Goal: Task Accomplishment & Management: Use online tool/utility

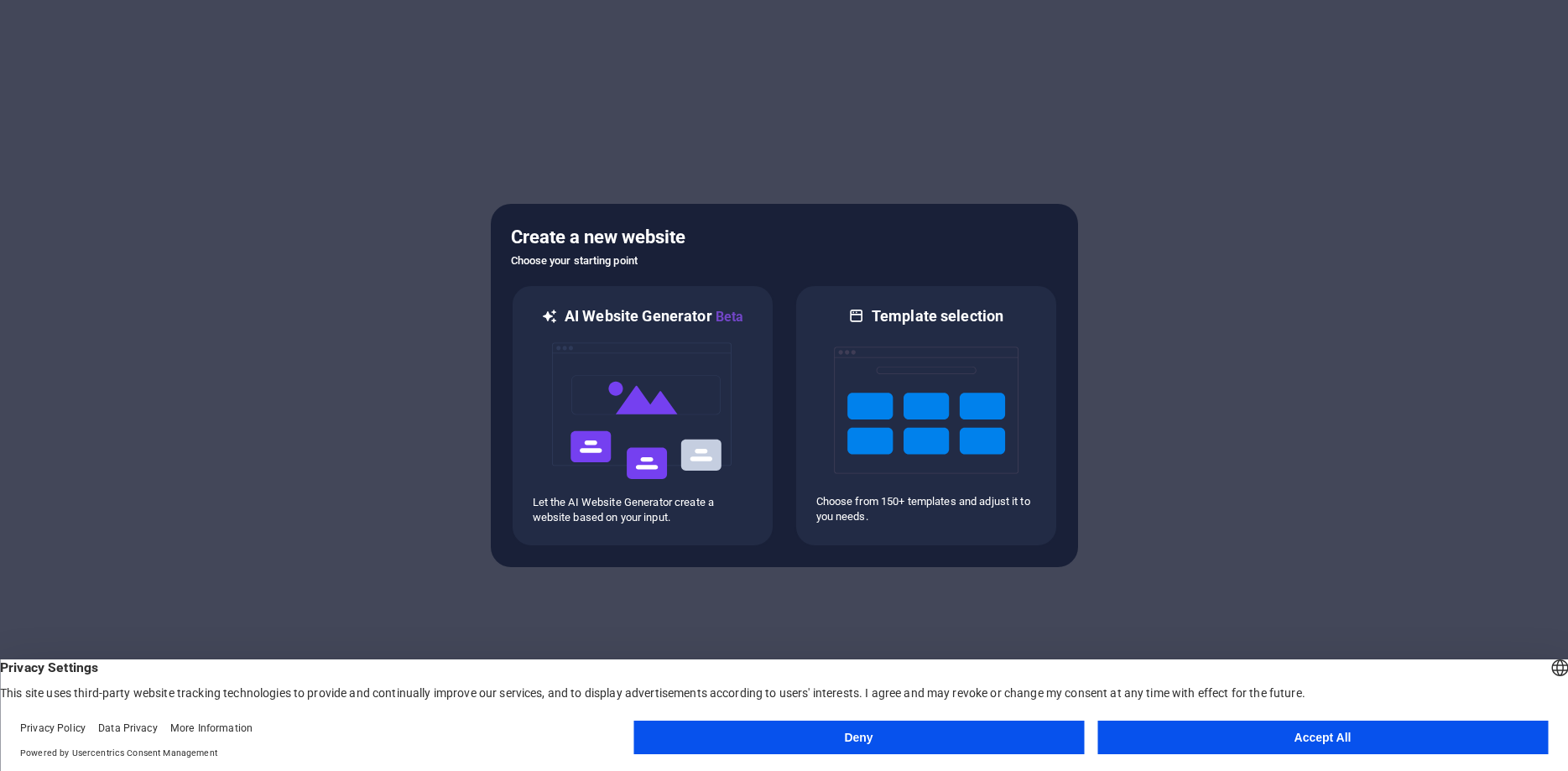
click at [1199, 739] on button "Accept All" at bounding box center [1322, 737] width 450 height 33
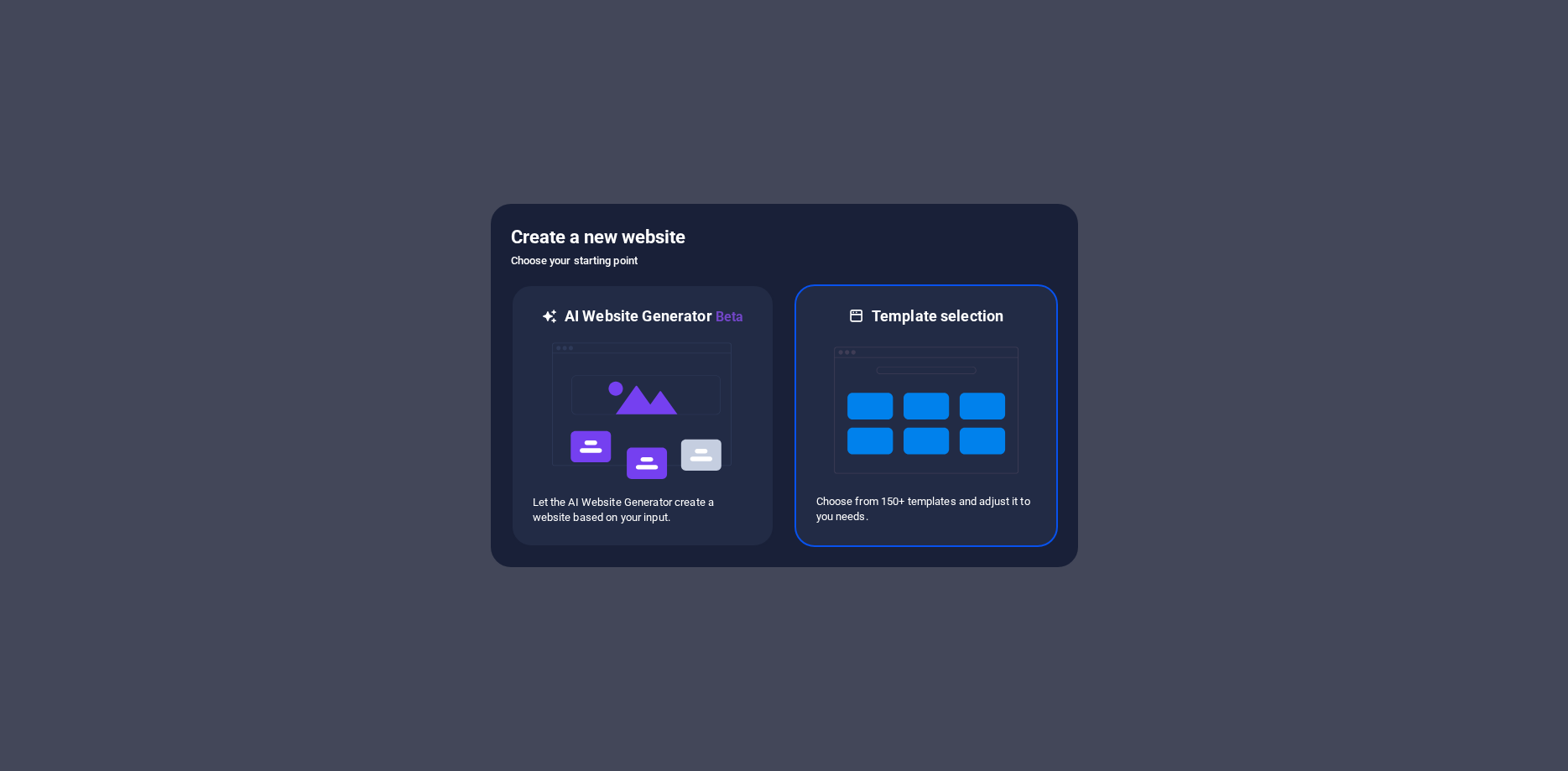
click at [878, 434] on img at bounding box center [926, 410] width 184 height 167
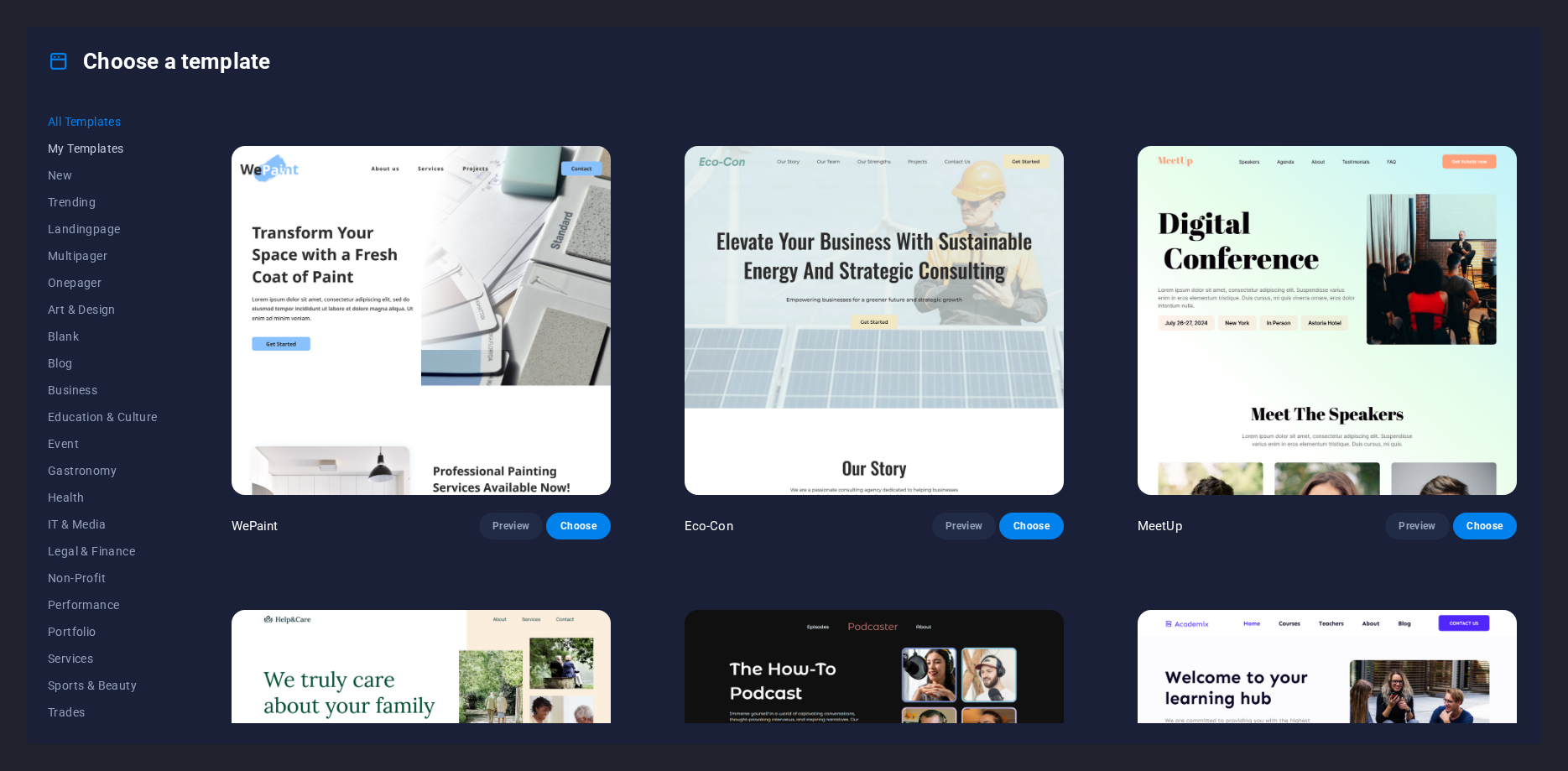
click at [62, 151] on span "My Templates" at bounding box center [103, 149] width 110 height 13
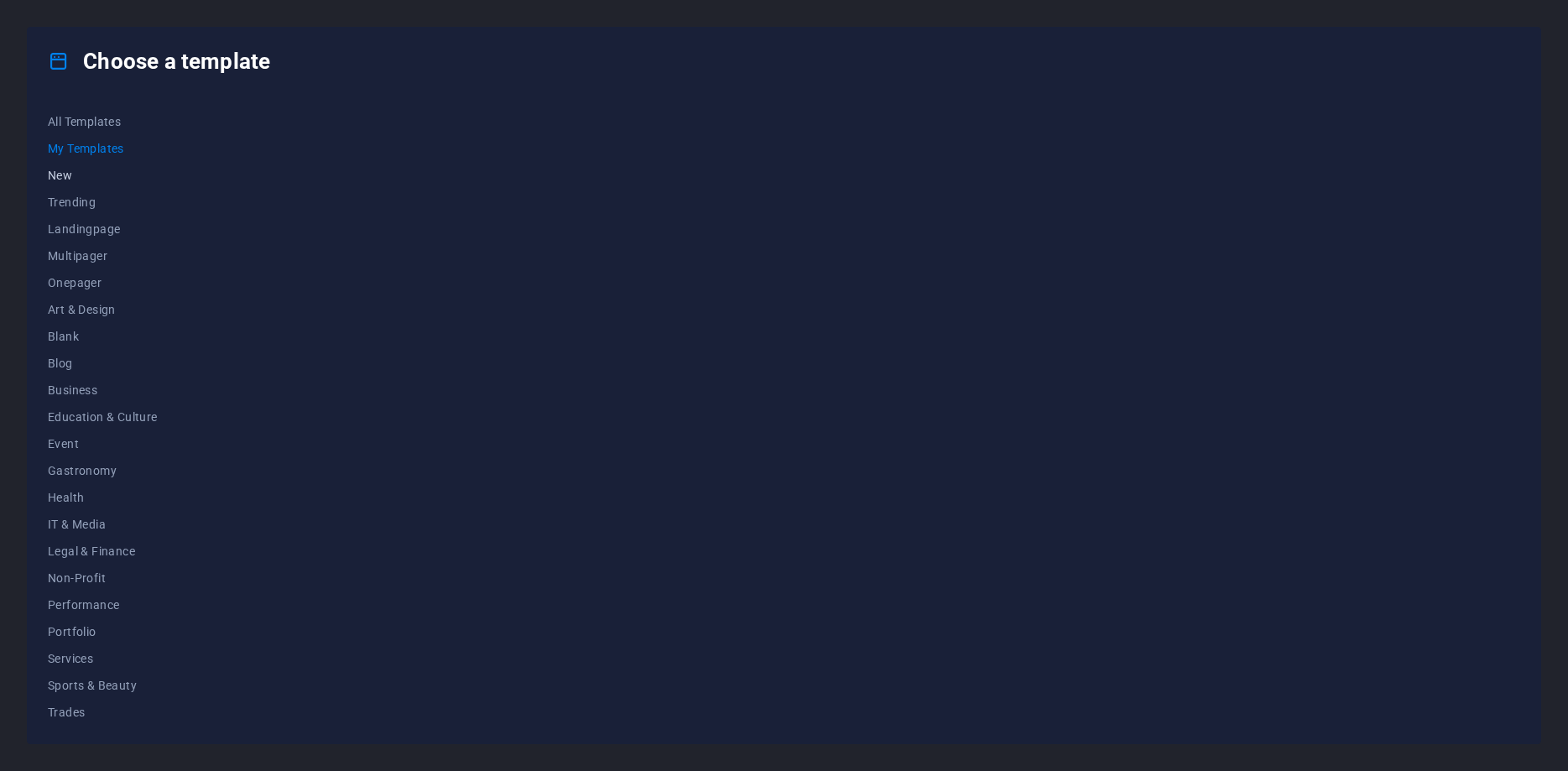
click at [61, 174] on span "New" at bounding box center [103, 175] width 110 height 13
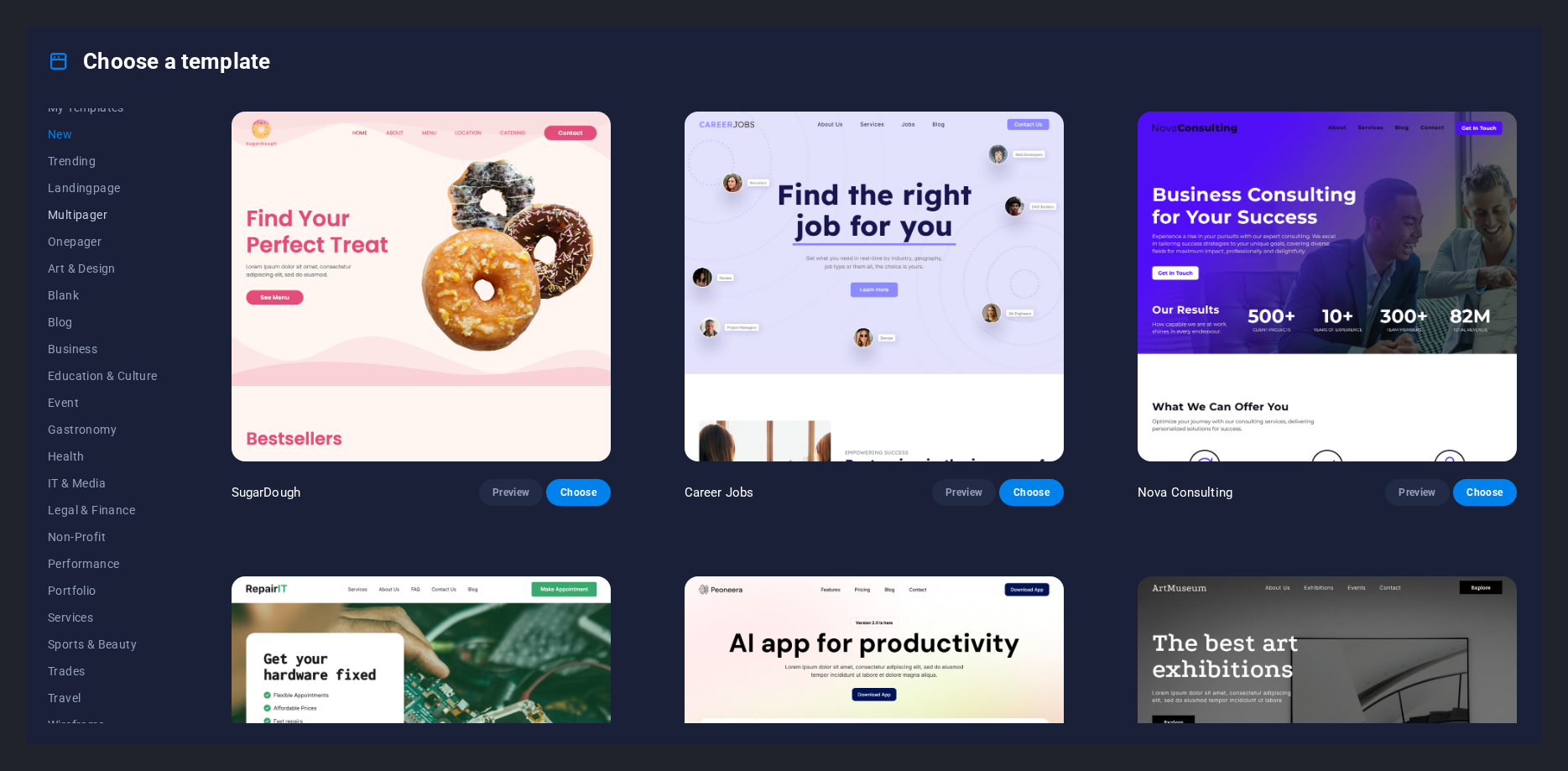
scroll to position [56, 0]
click at [89, 497] on span "Legal & Finance" at bounding box center [103, 495] width 110 height 13
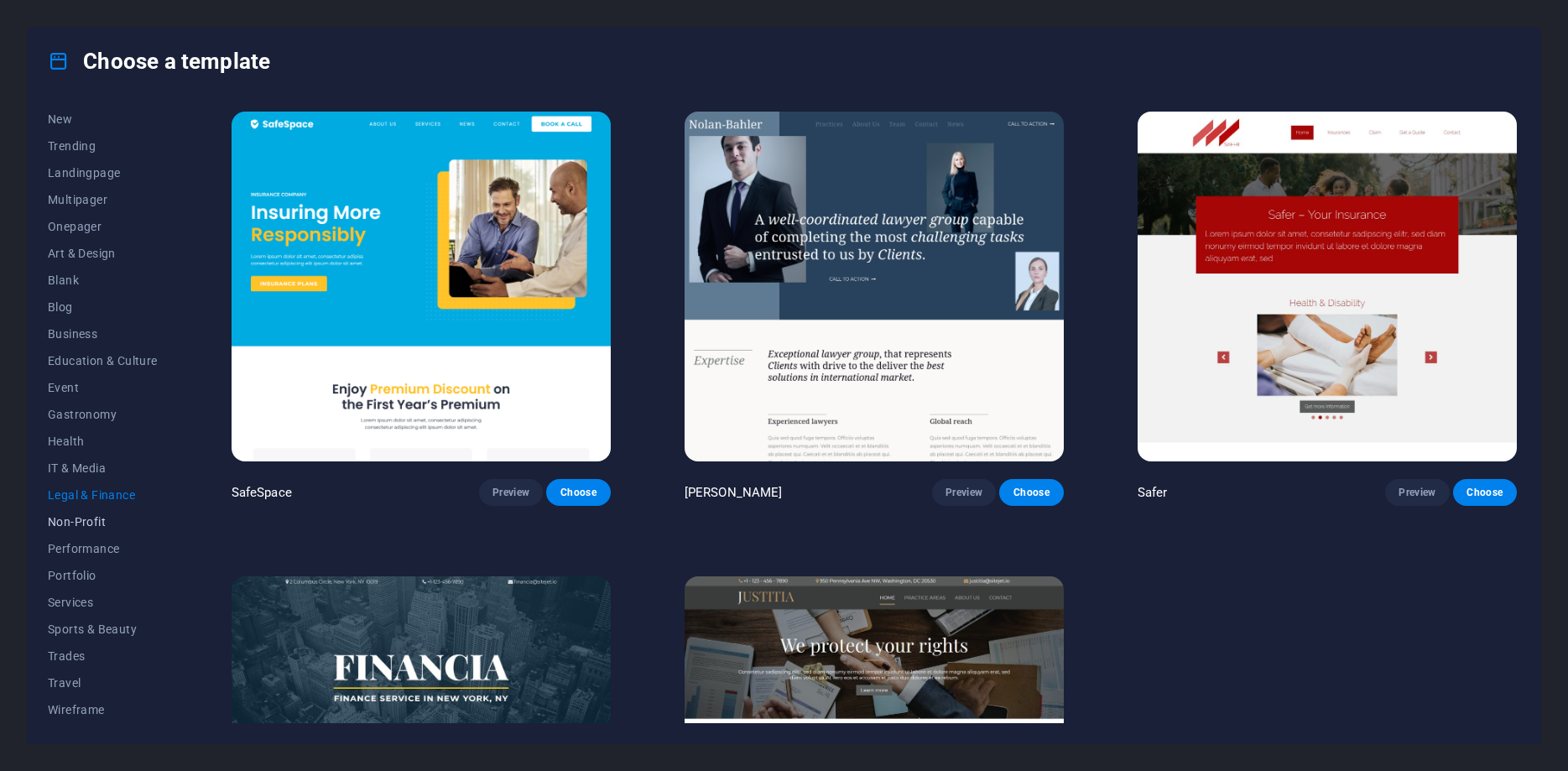
click at [84, 516] on button "Non-Profit" at bounding box center [103, 522] width 110 height 26
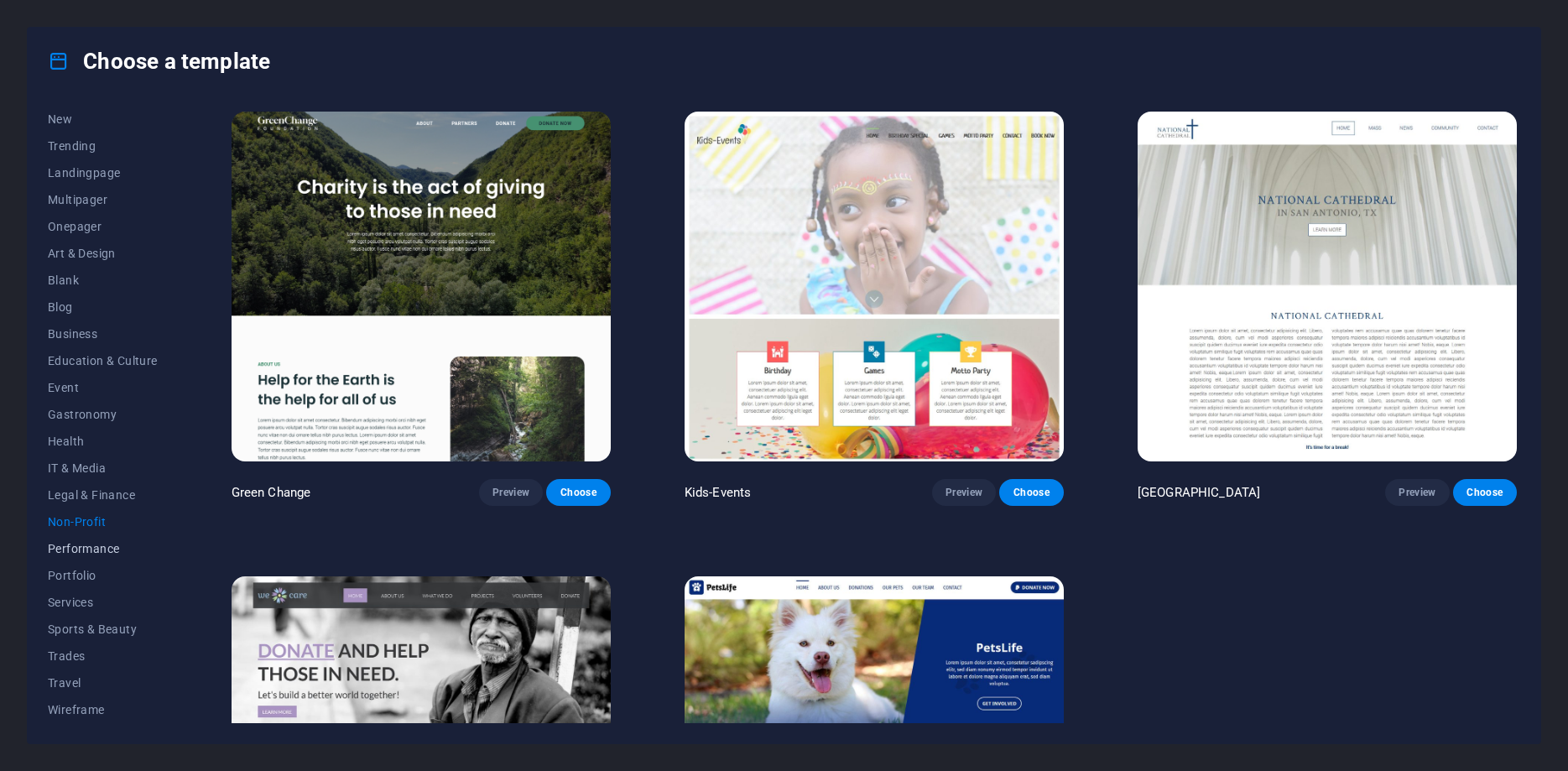
click at [73, 552] on span "Performance" at bounding box center [103, 549] width 110 height 13
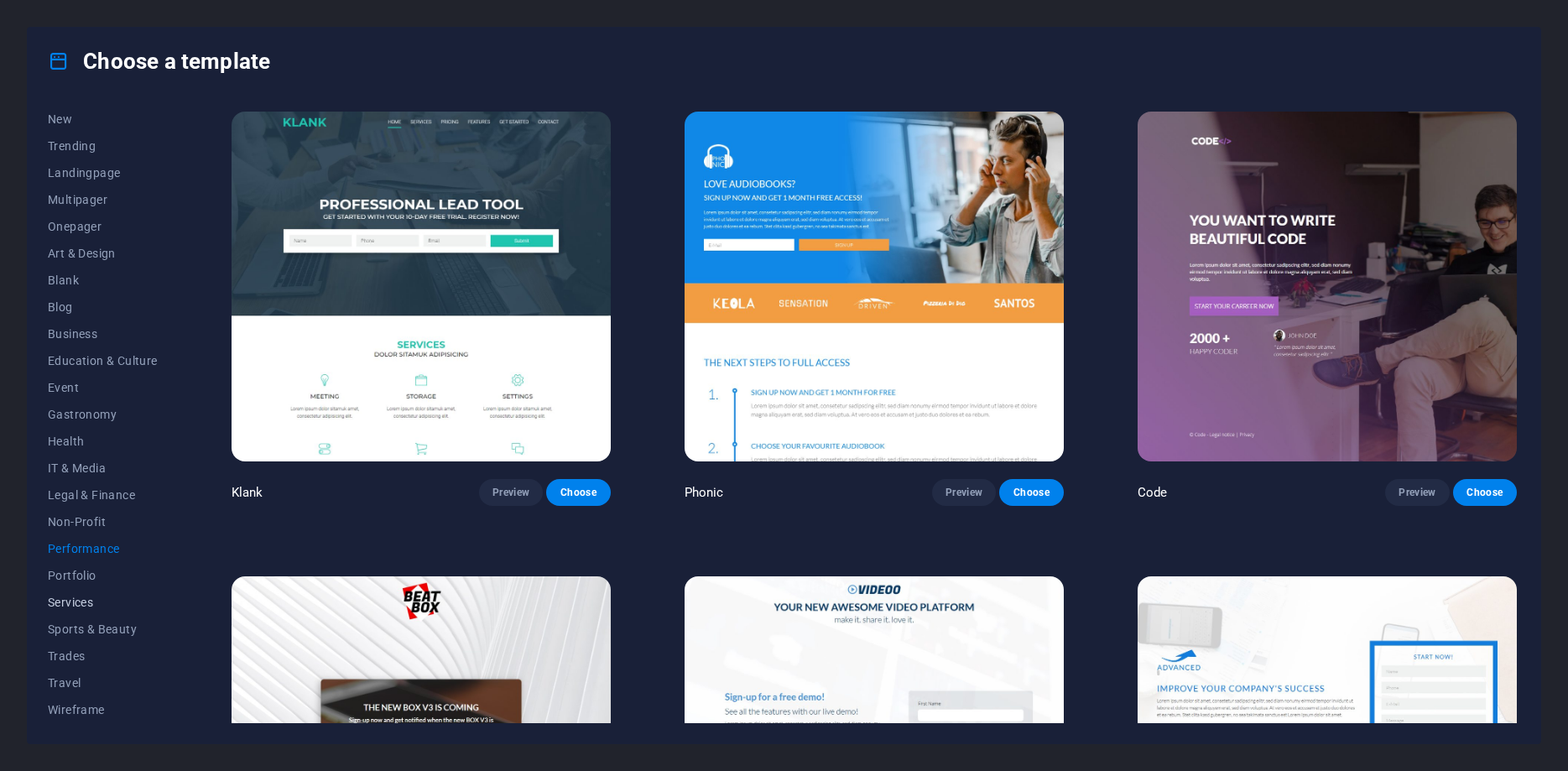
click at [78, 602] on span "Services" at bounding box center [103, 603] width 110 height 13
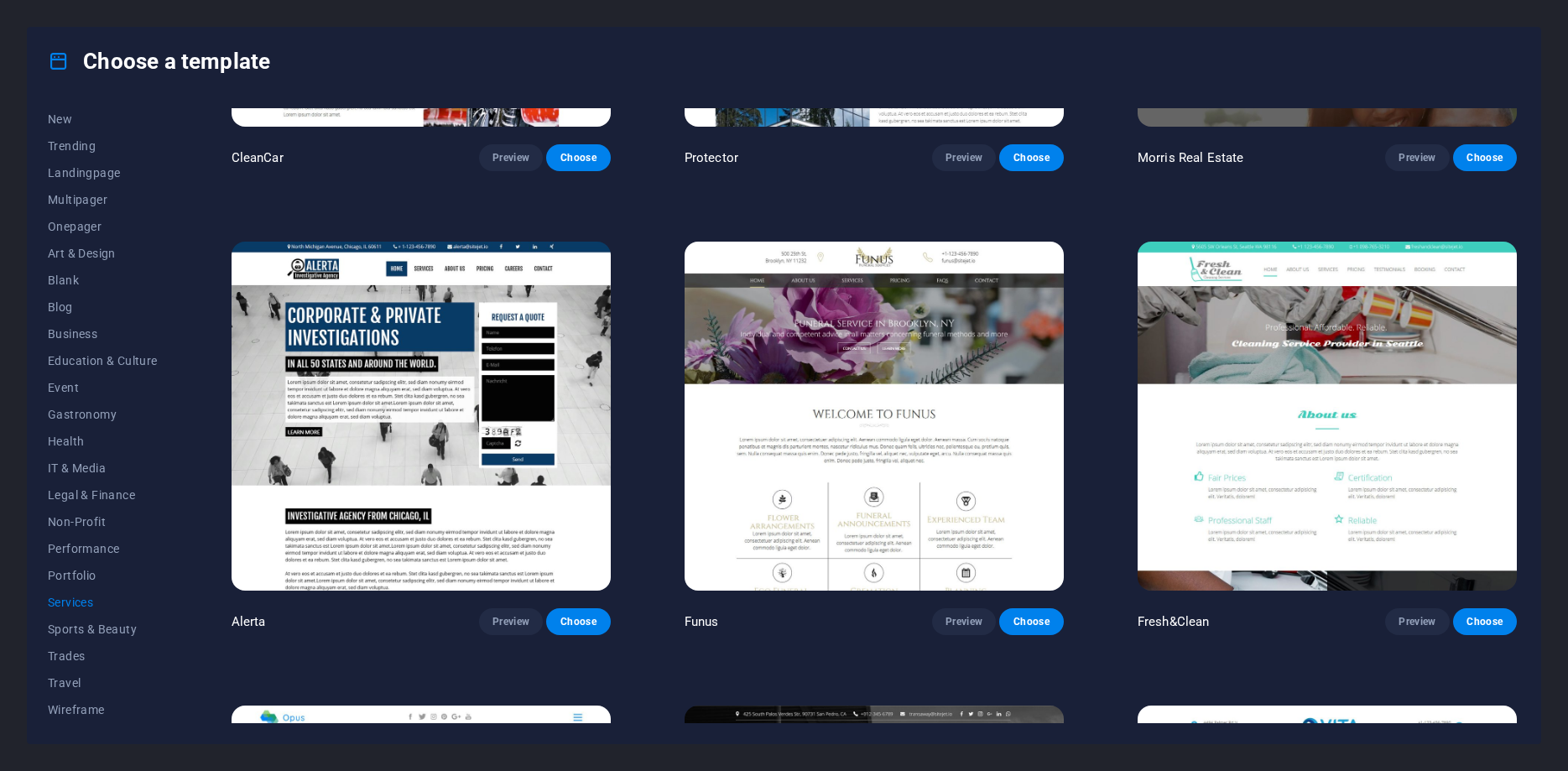
scroll to position [2417, 0]
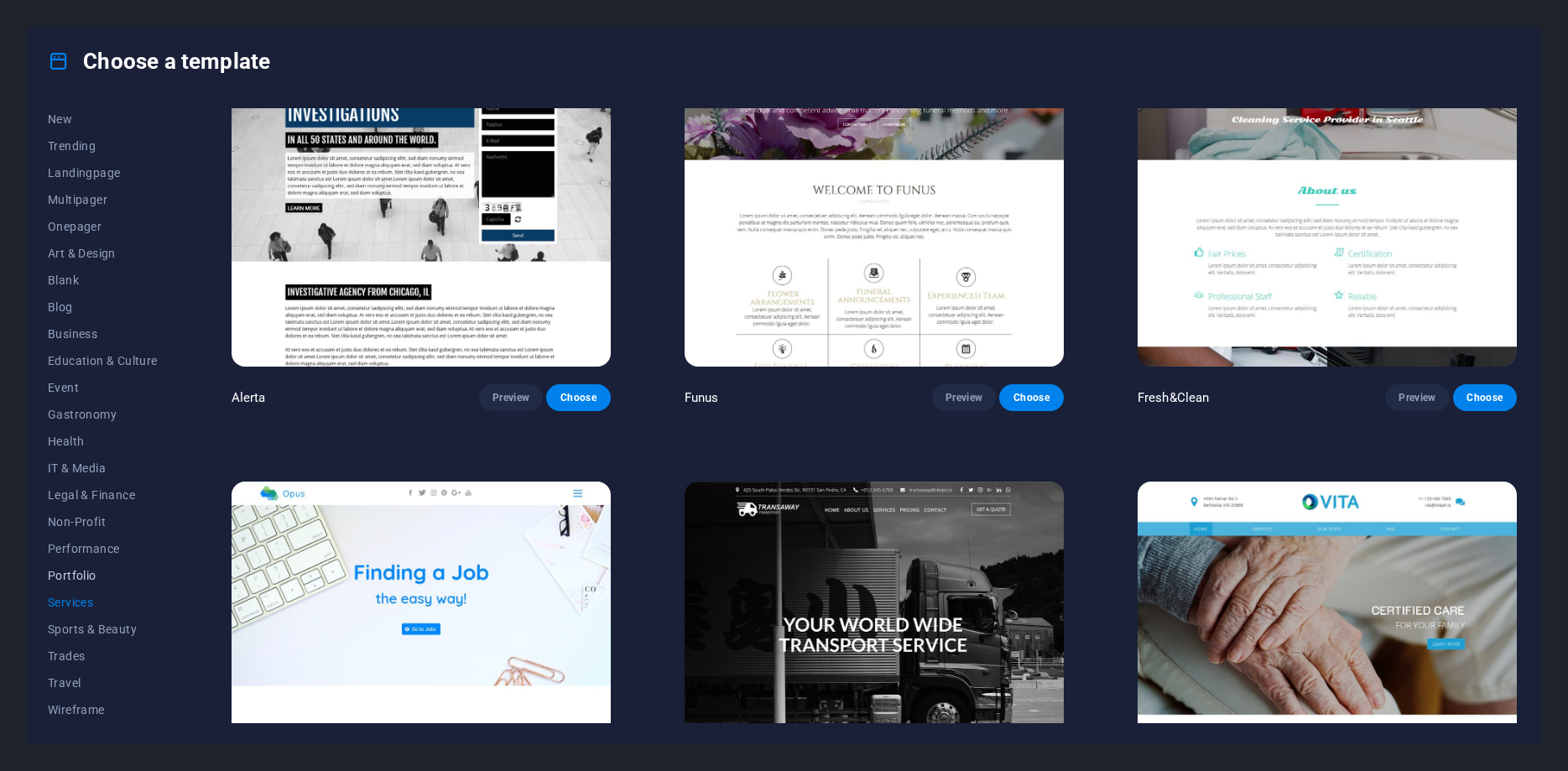
click at [87, 572] on span "Portfolio" at bounding box center [103, 575] width 110 height 13
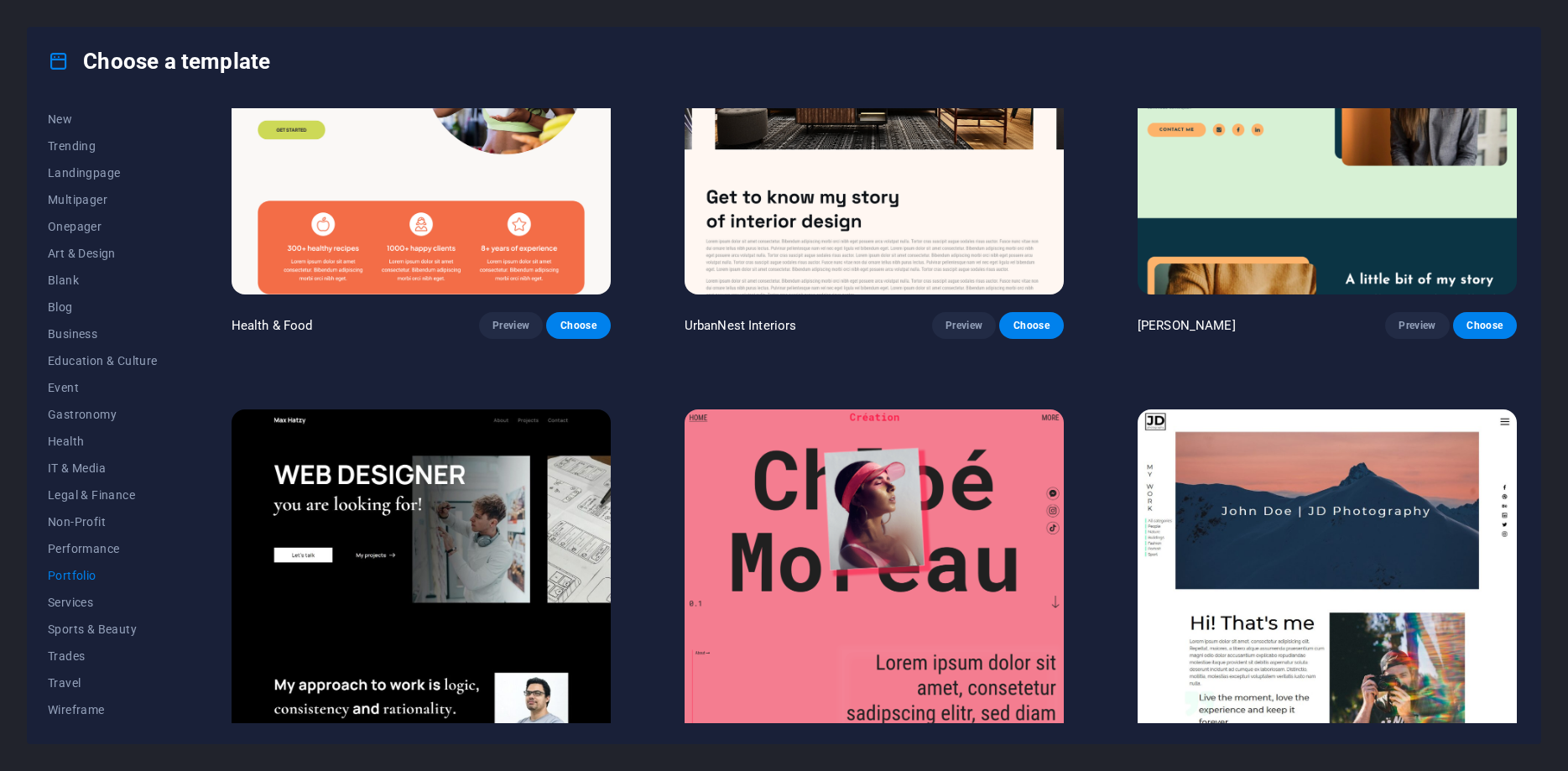
scroll to position [453, 0]
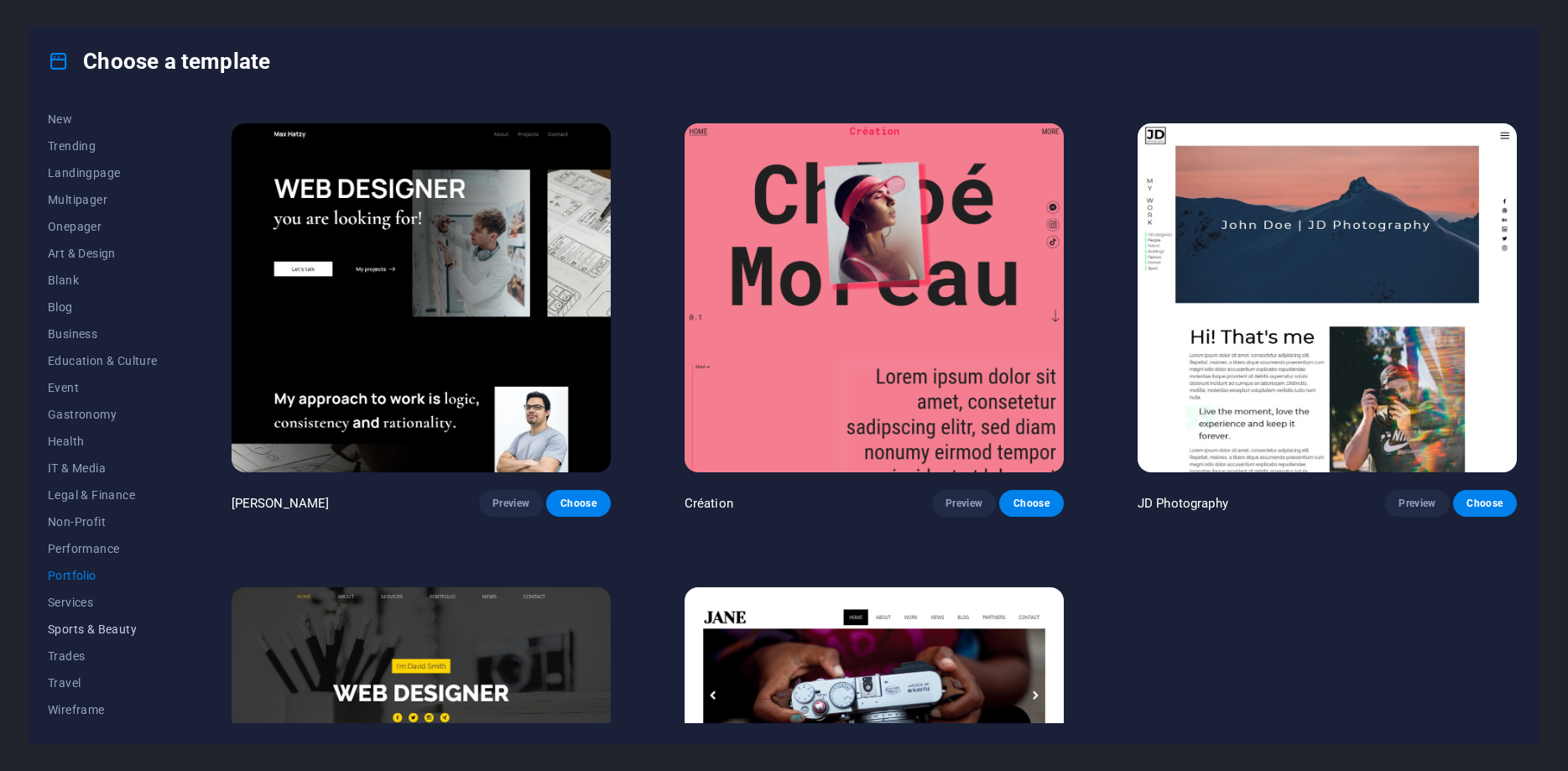
click at [74, 628] on span "Sports & Beauty" at bounding box center [103, 629] width 110 height 13
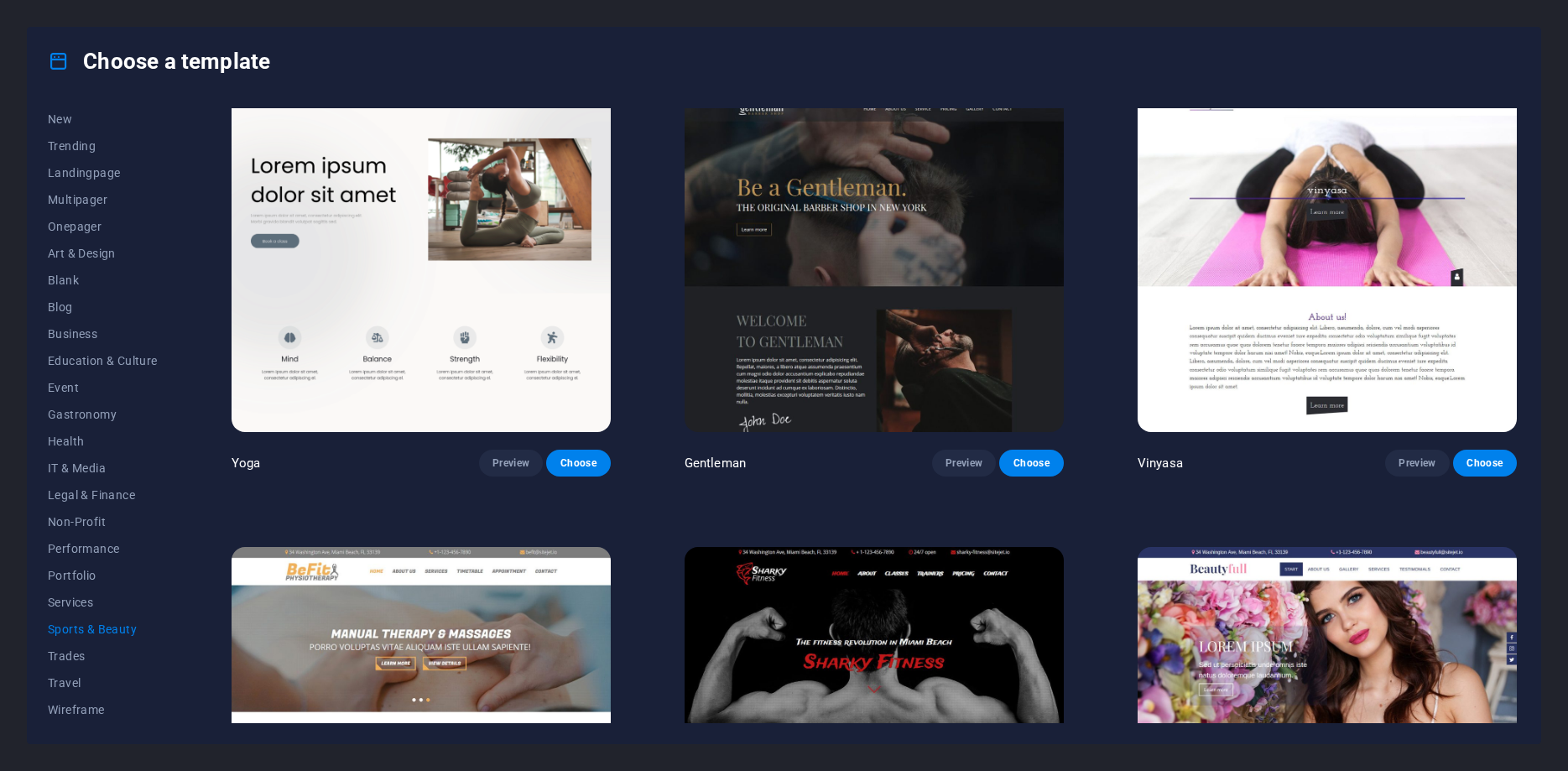
scroll to position [982, 0]
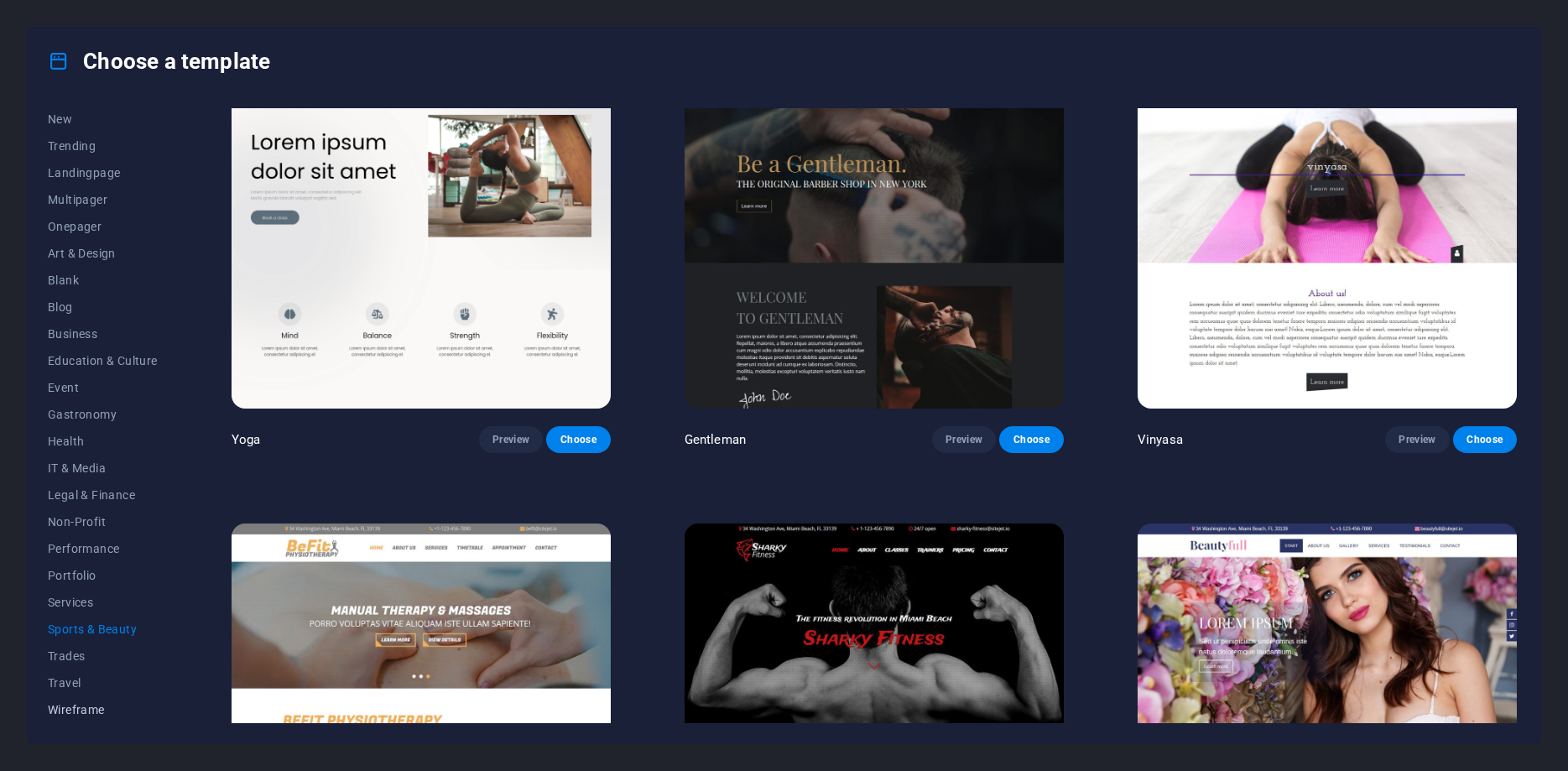
click at [94, 702] on button "Wireframe" at bounding box center [103, 710] width 110 height 26
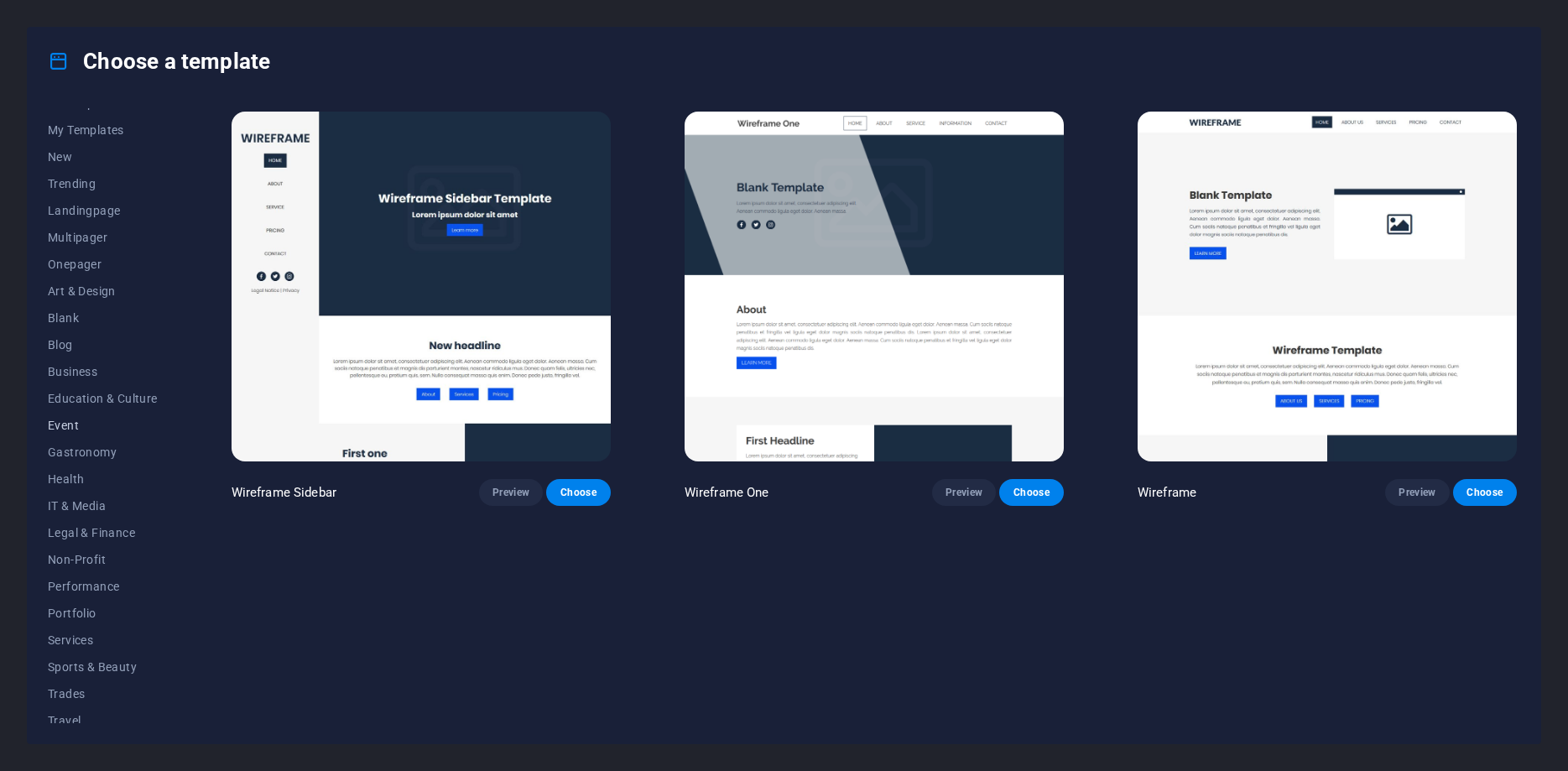
scroll to position [0, 0]
